Goal: Find specific page/section: Find specific page/section

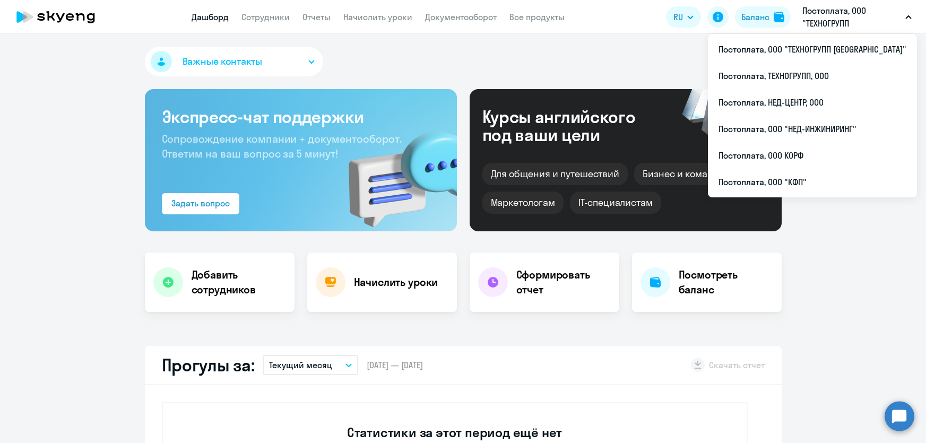
select select "30"
click at [833, 14] on p "Постоплата, ООО "ТЕХНОГРУПП [GEOGRAPHIC_DATA]"" at bounding box center [851, 16] width 99 height 25
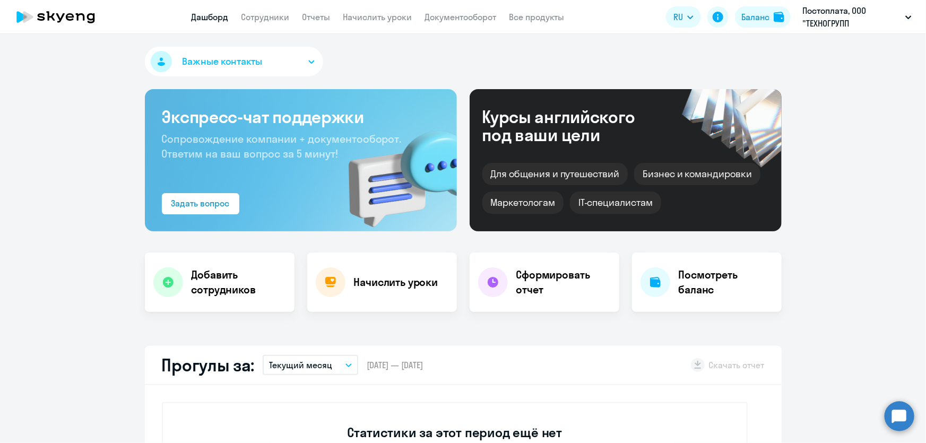
click at [826, 21] on p "Постоплата, ООО "ТЕХНОГРУПП [GEOGRAPHIC_DATA]"" at bounding box center [851, 16] width 99 height 25
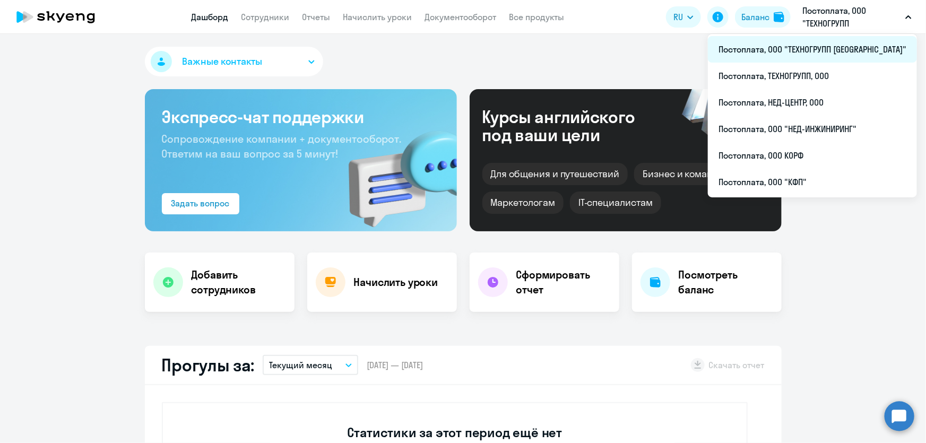
click at [819, 50] on li "Постоплата, ООО "ТЕХНОГРУПП [GEOGRAPHIC_DATA]"" at bounding box center [812, 49] width 209 height 27
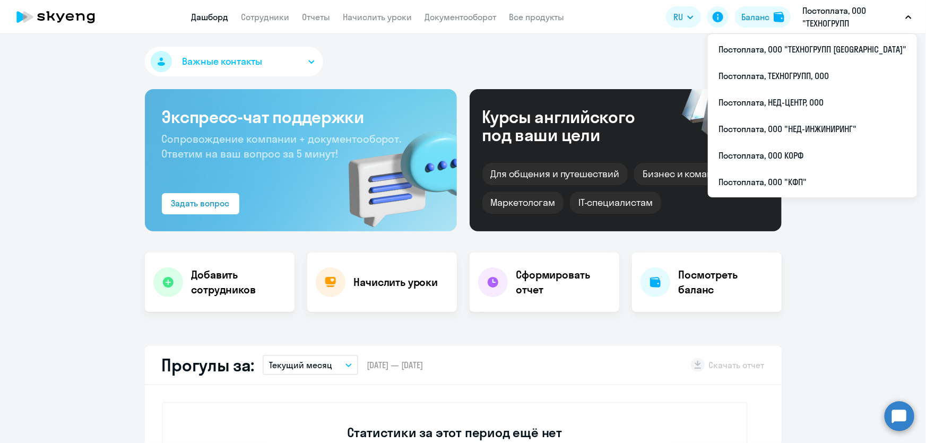
select select "30"
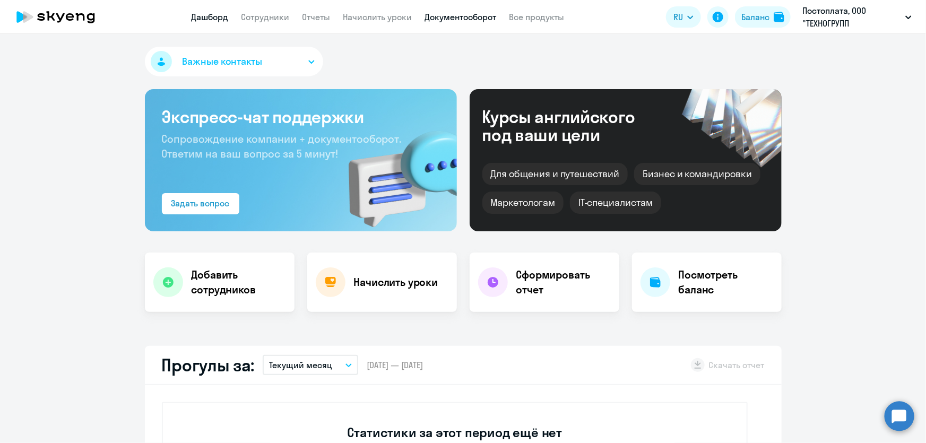
click at [439, 18] on link "Документооборот" at bounding box center [461, 17] width 72 height 11
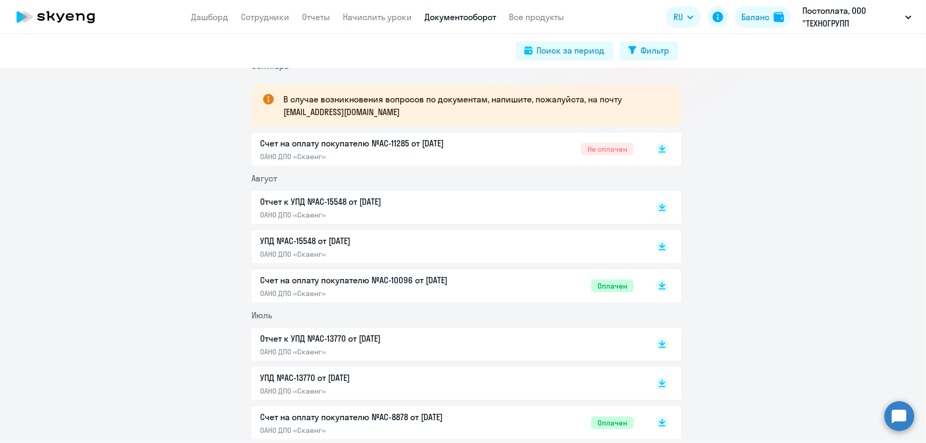
scroll to position [193, 0]
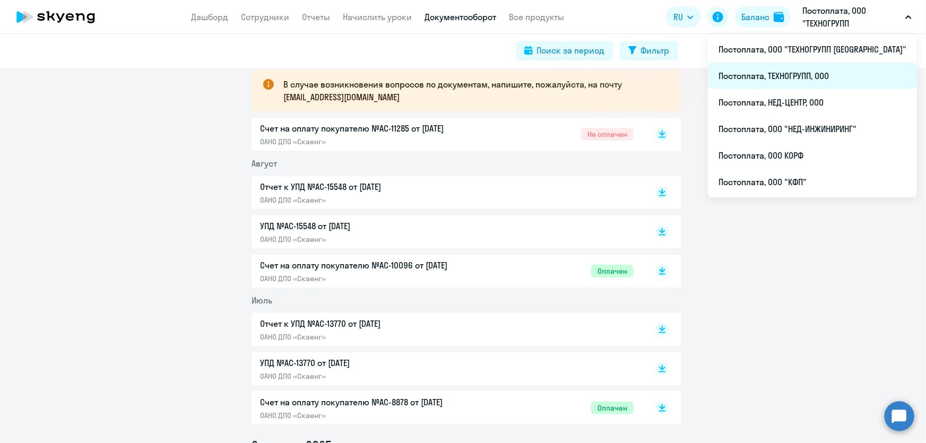
click at [827, 72] on li "Постоплата, ТЕХНОГРУПП, ООО" at bounding box center [812, 76] width 209 height 27
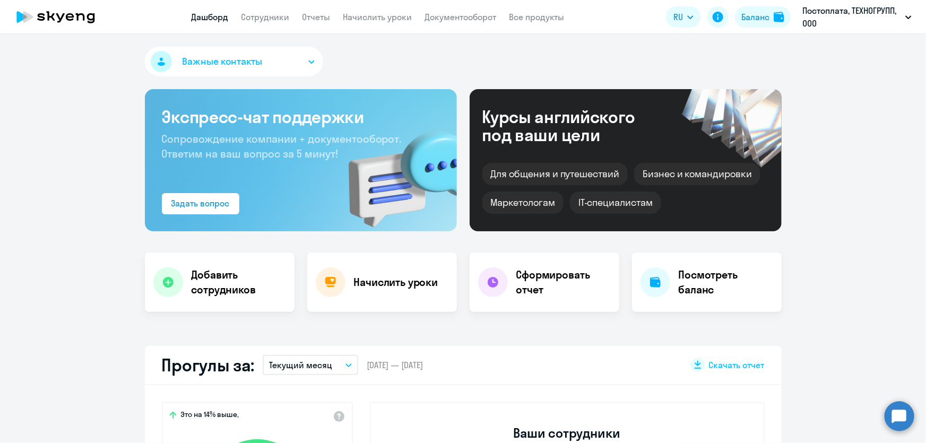
select select "30"
